Goal: Task Accomplishment & Management: Manage account settings

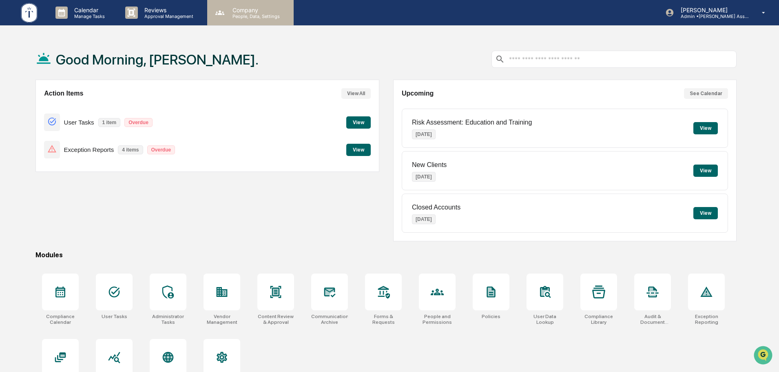
click at [256, 16] on p "People, Data, Settings" at bounding box center [255, 16] width 58 height 6
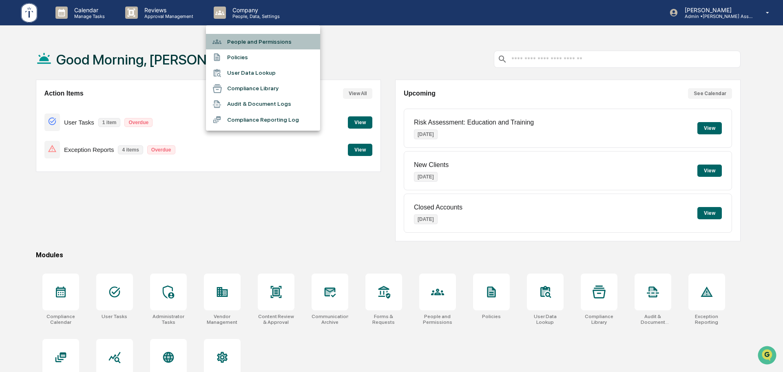
click at [250, 41] on li "People and Permissions" at bounding box center [263, 42] width 114 height 16
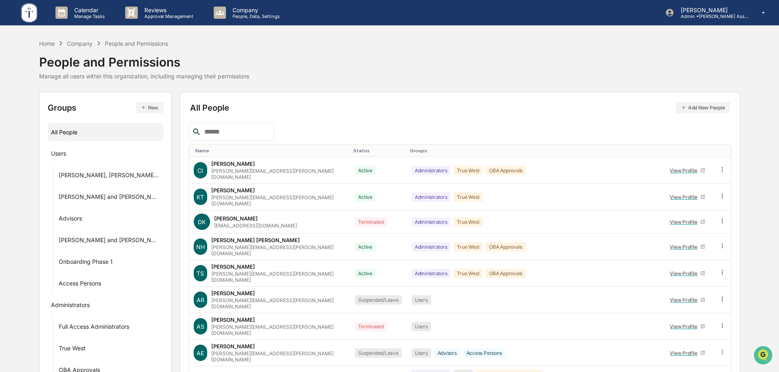
click at [695, 104] on button "Add New People" at bounding box center [703, 107] width 54 height 11
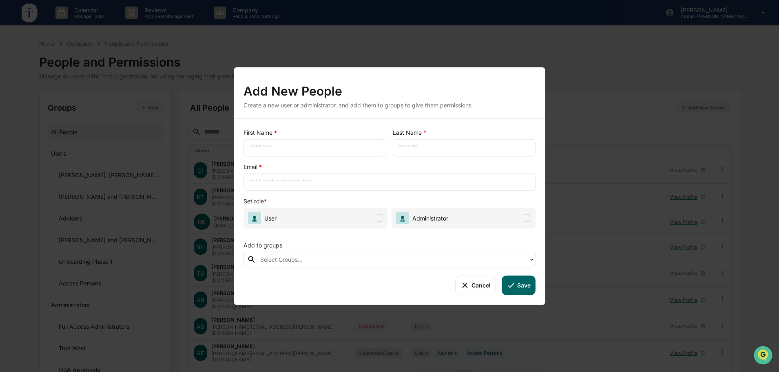
click at [266, 149] on input "text" at bounding box center [315, 147] width 131 height 8
type input "*****"
drag, startPoint x: 407, startPoint y: 143, endPoint x: 405, endPoint y: 148, distance: 5.2
click at [406, 147] on div "​" at bounding box center [464, 147] width 143 height 17
click at [404, 148] on input "text" at bounding box center [464, 147] width 131 height 8
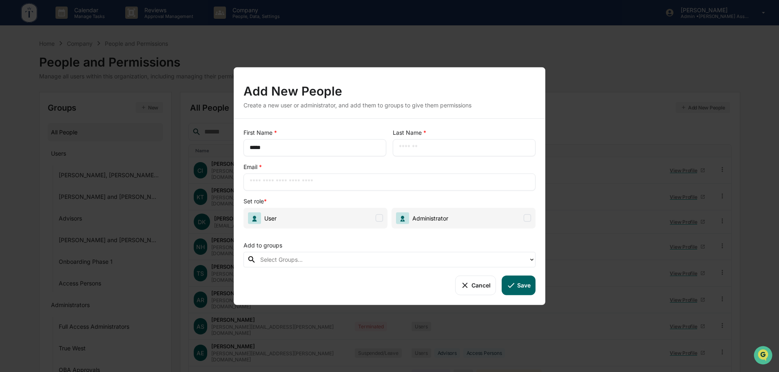
click at [398, 150] on div "​" at bounding box center [464, 147] width 143 height 17
click at [400, 150] on div "​" at bounding box center [464, 147] width 143 height 17
click at [421, 148] on input "text" at bounding box center [464, 147] width 131 height 8
type input "******"
click at [253, 182] on input "text" at bounding box center [390, 181] width 280 height 8
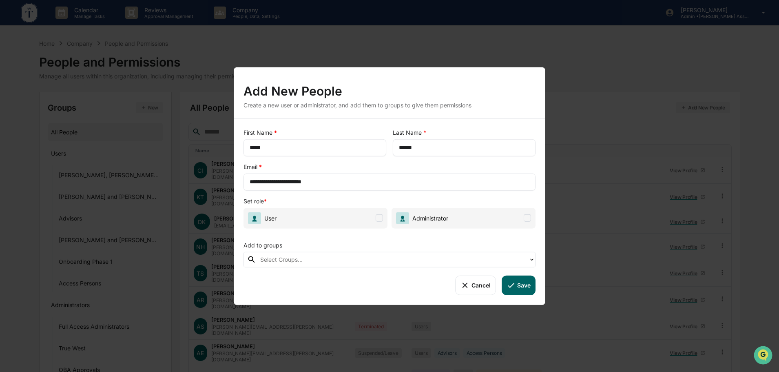
type input "**********"
click at [379, 217] on span at bounding box center [379, 217] width 7 height 7
click at [310, 259] on div at bounding box center [392, 259] width 264 height 9
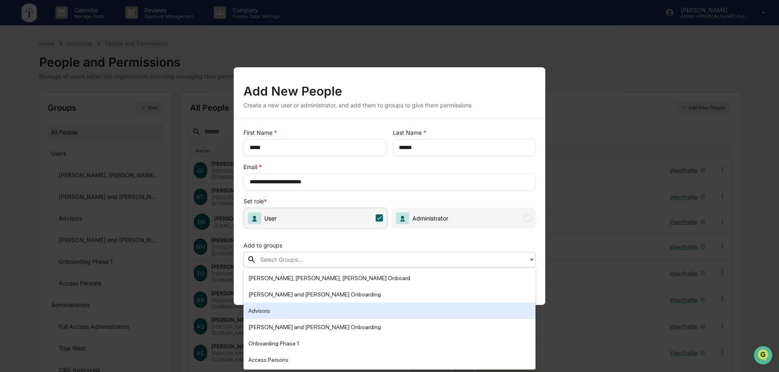
click at [266, 311] on div "Advisors" at bounding box center [389, 311] width 282 height 10
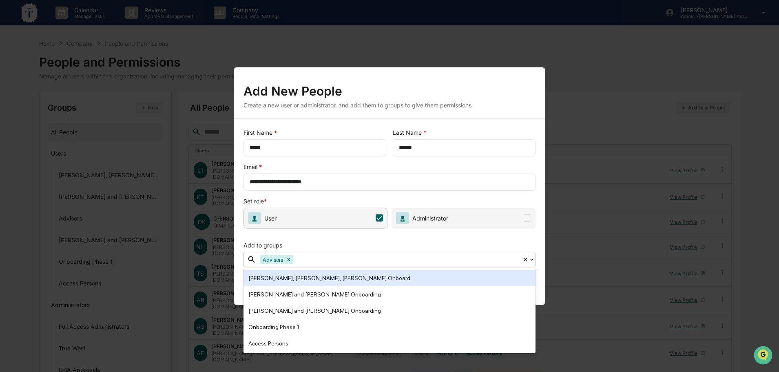
click at [540, 164] on div "**********" at bounding box center [390, 211] width 312 height 186
click at [487, 167] on div "**********" at bounding box center [390, 176] width 292 height 28
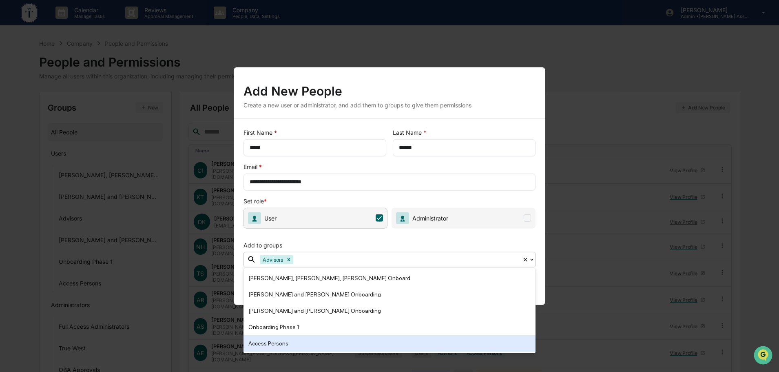
click at [272, 342] on div "Access Persons" at bounding box center [389, 343] width 282 height 10
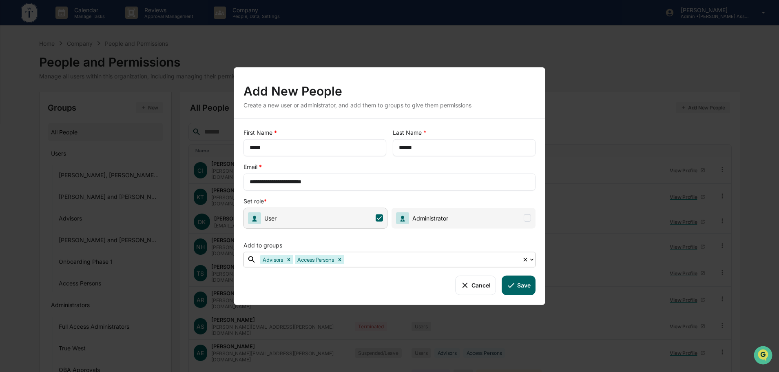
click at [518, 283] on button "Save" at bounding box center [519, 285] width 34 height 20
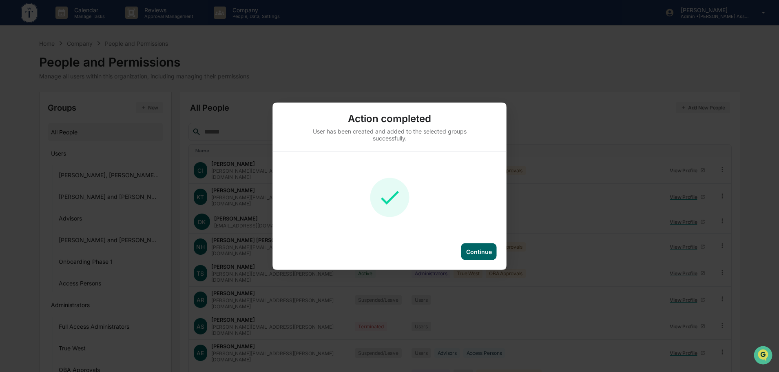
click at [478, 250] on div "Continue" at bounding box center [479, 251] width 26 height 7
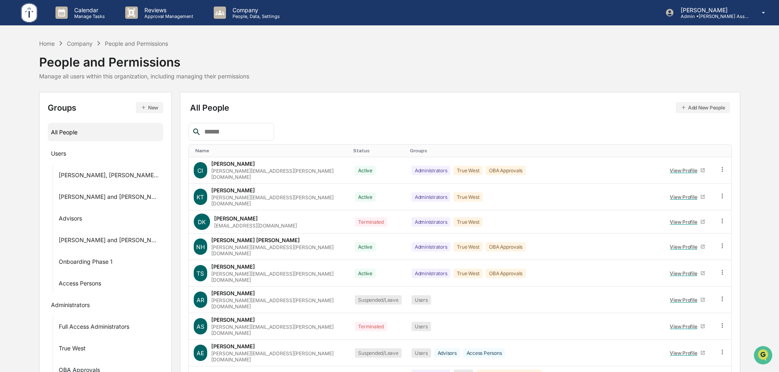
click at [697, 108] on button "Add New People" at bounding box center [703, 107] width 54 height 11
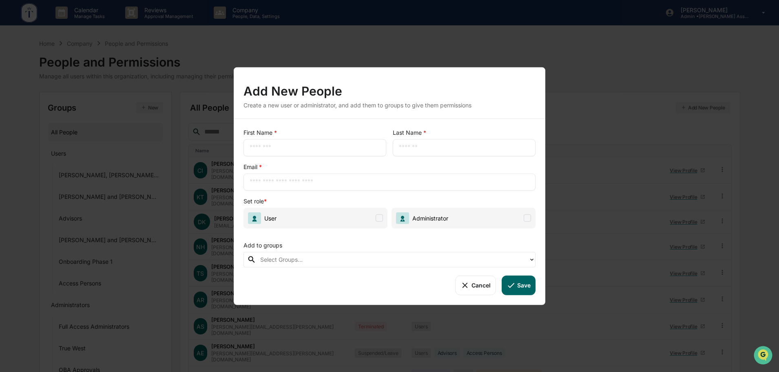
drag, startPoint x: 263, startPoint y: 146, endPoint x: 254, endPoint y: 150, distance: 9.7
click at [262, 146] on input "text" at bounding box center [315, 147] width 131 height 8
type input "*******"
type input "***"
click at [253, 182] on input "text" at bounding box center [390, 181] width 280 height 8
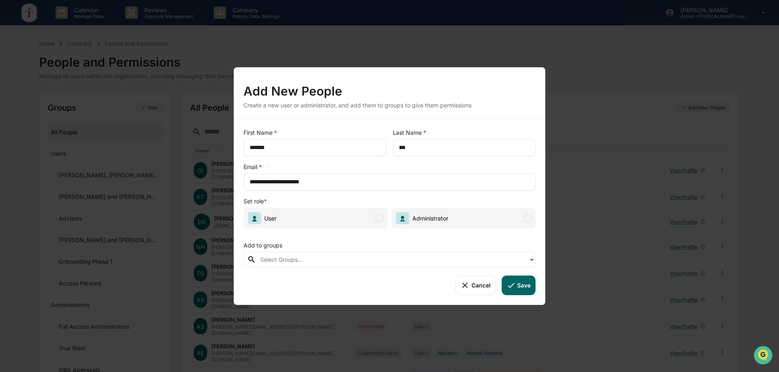
type input "**********"
click at [379, 215] on span at bounding box center [379, 217] width 7 height 7
click at [321, 261] on div at bounding box center [392, 259] width 264 height 9
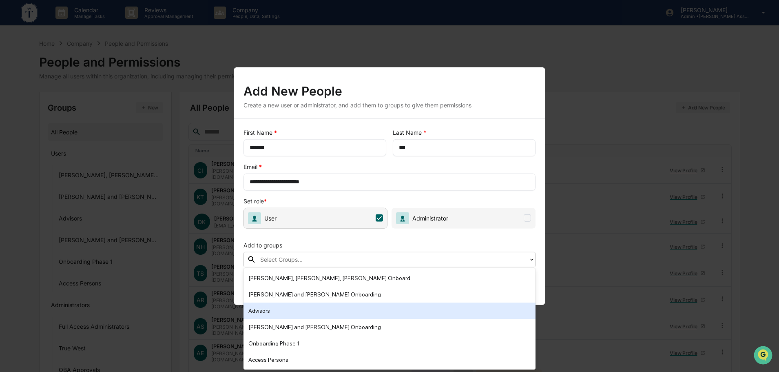
click at [269, 310] on div "Advisors" at bounding box center [389, 311] width 282 height 10
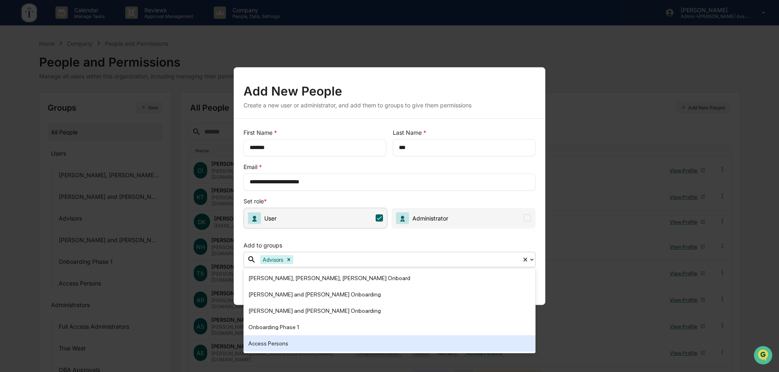
click at [267, 339] on div "Access Persons" at bounding box center [389, 343] width 282 height 10
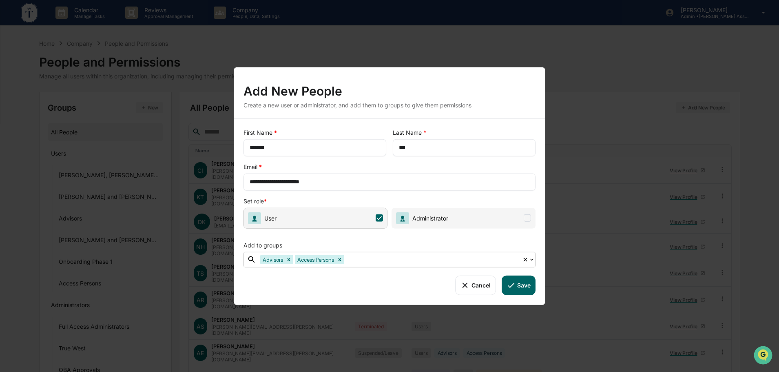
click at [513, 286] on icon at bounding box center [511, 284] width 9 height 9
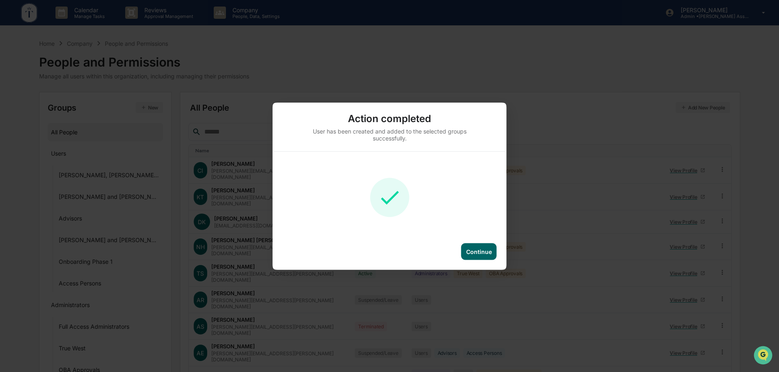
click at [476, 252] on div "Continue" at bounding box center [479, 251] width 26 height 7
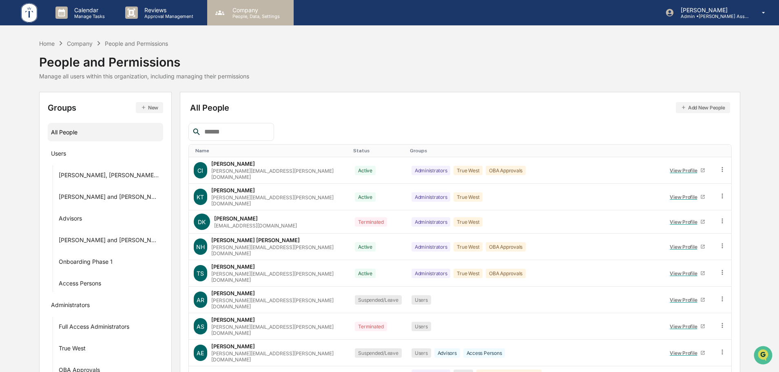
click at [252, 13] on p "People, Data, Settings" at bounding box center [255, 16] width 58 height 6
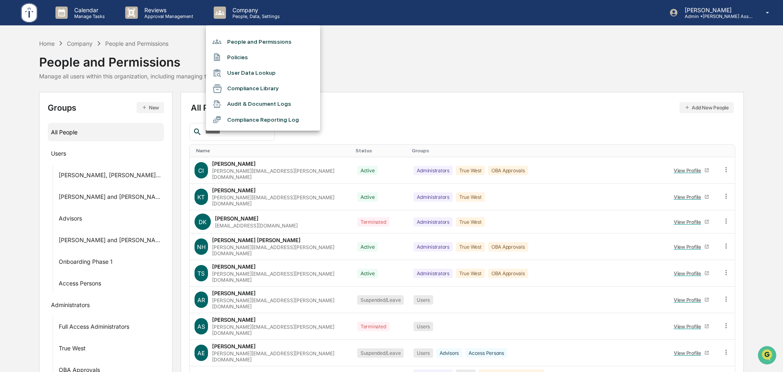
click at [248, 43] on li "People and Permissions" at bounding box center [263, 42] width 114 height 16
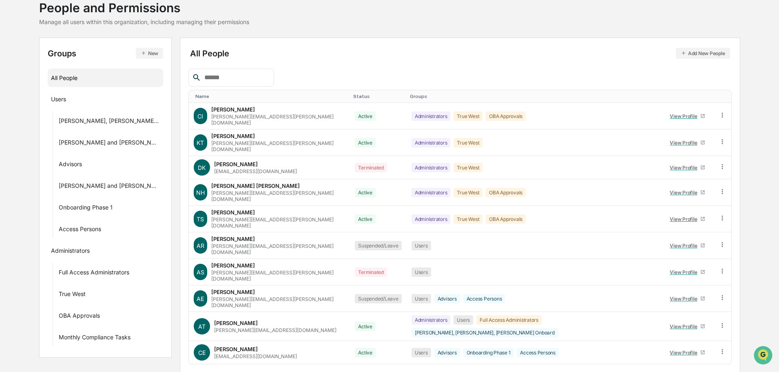
scroll to position [117, 0]
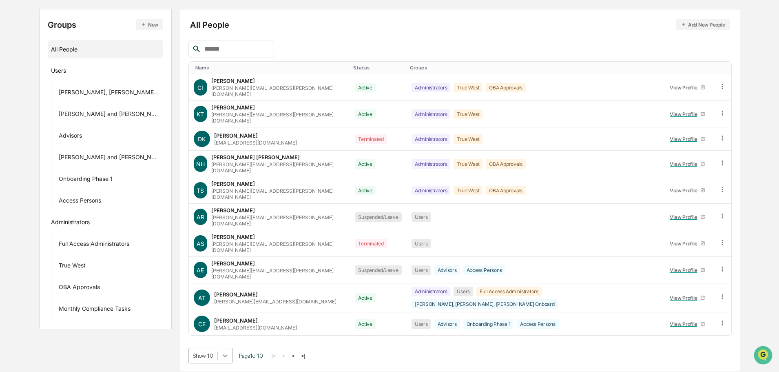
click at [221, 356] on body "Calendar Manage Tasks Reviews Approval Management Company People, Data, Setting…" at bounding box center [389, 144] width 779 height 454
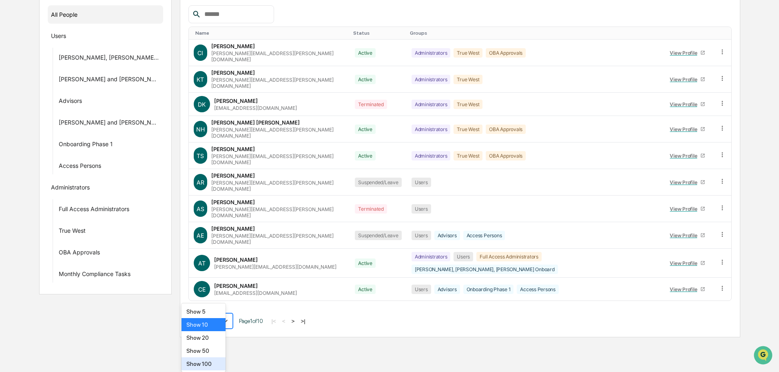
click at [205, 363] on div "Show 100" at bounding box center [204, 363] width 44 height 13
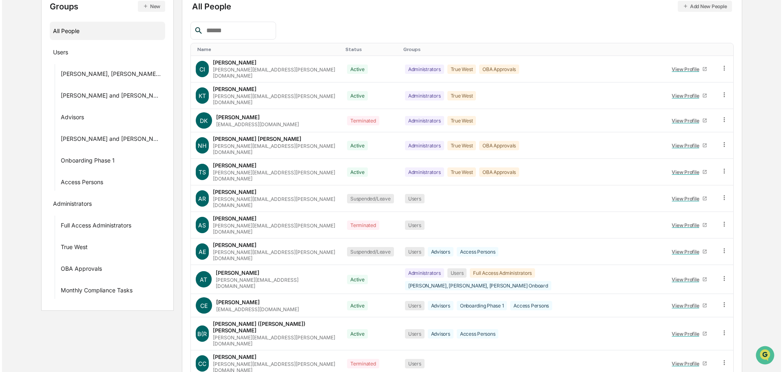
scroll to position [0, 0]
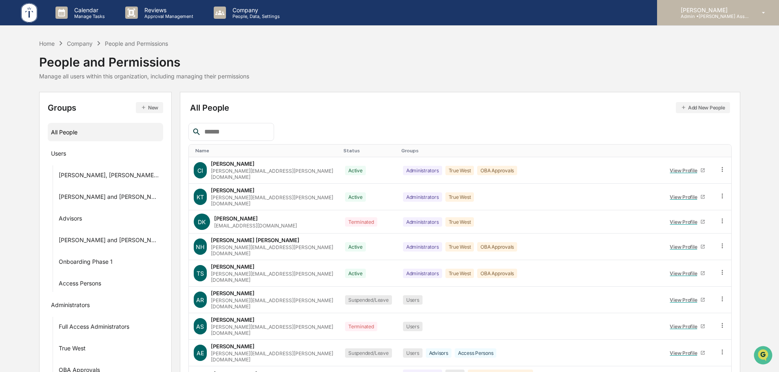
click at [706, 12] on p "[PERSON_NAME]" at bounding box center [712, 10] width 76 height 7
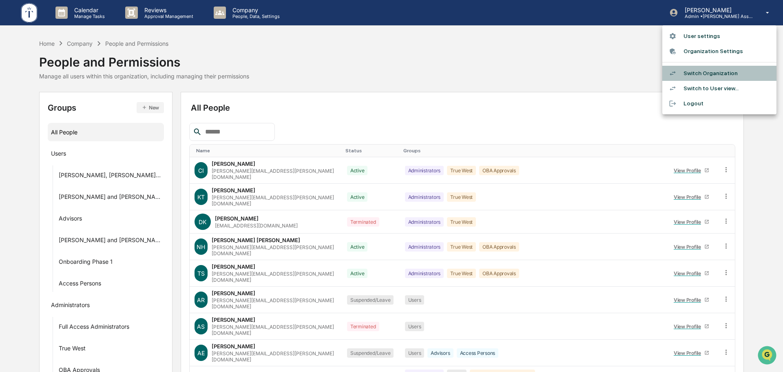
click at [700, 72] on li "Switch Organization" at bounding box center [719, 73] width 114 height 15
